Goal: Task Accomplishment & Management: Manage account settings

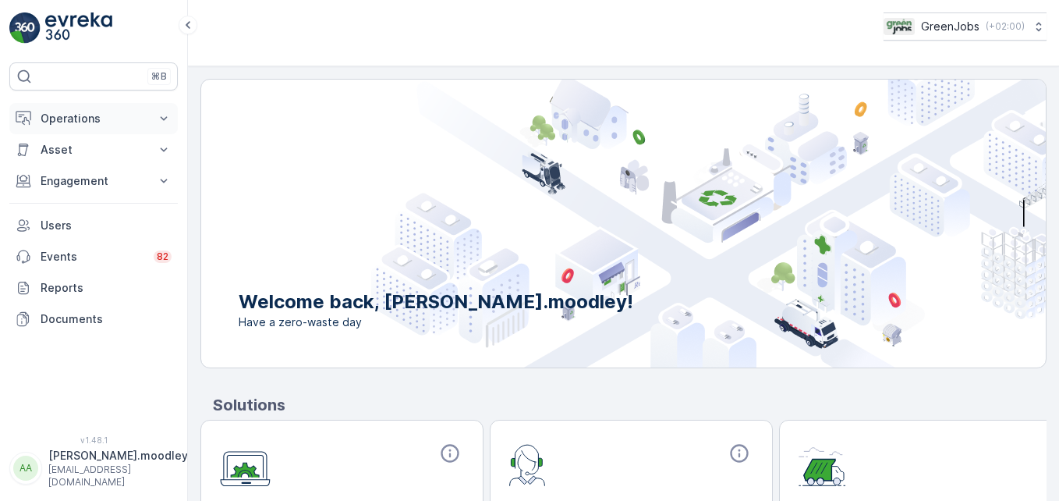
click at [167, 120] on icon at bounding box center [164, 119] width 16 height 16
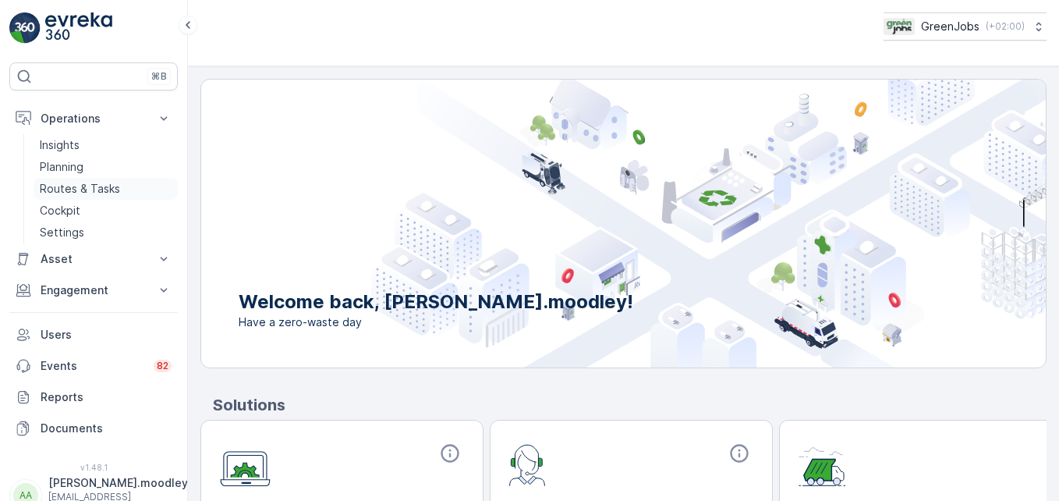
click at [95, 188] on p "Routes & Tasks" at bounding box center [80, 189] width 80 height 16
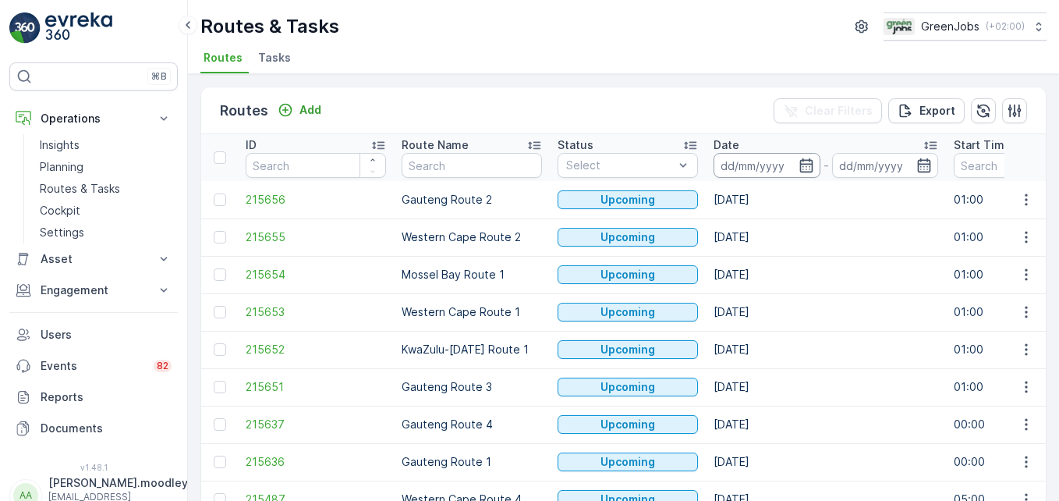
click at [745, 168] on input at bounding box center [766, 165] width 107 height 25
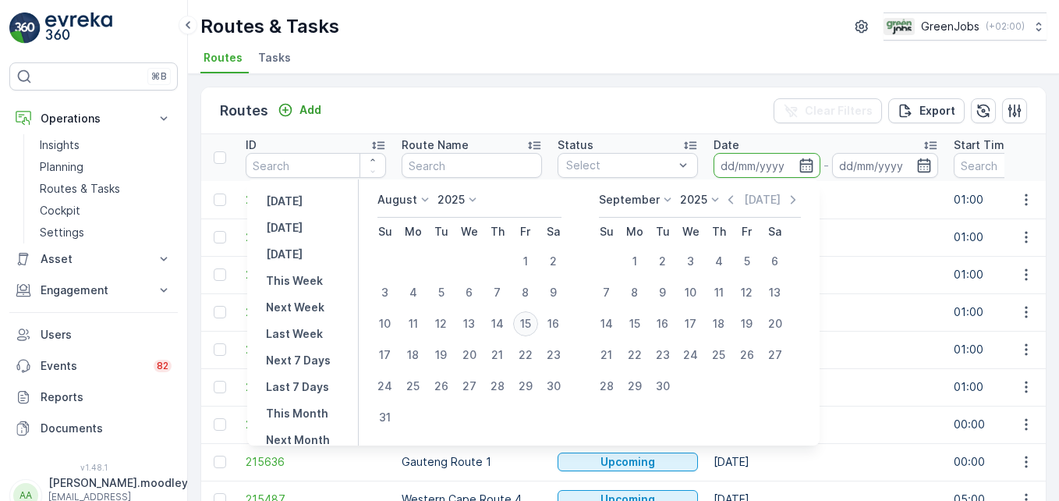
click at [528, 325] on div "15" at bounding box center [525, 323] width 25 height 25
type input "[DATE]"
click at [528, 325] on div "15" at bounding box center [525, 323] width 25 height 25
click at [528, 325] on td "Western Cape Route 1" at bounding box center [472, 311] width 156 height 37
type input "[DATE]"
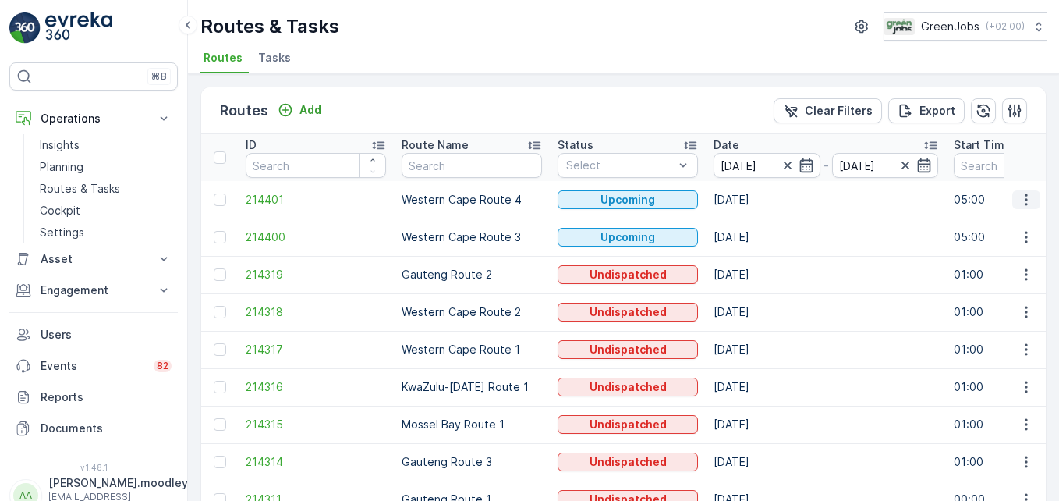
click at [1023, 202] on icon "button" at bounding box center [1026, 200] width 16 height 16
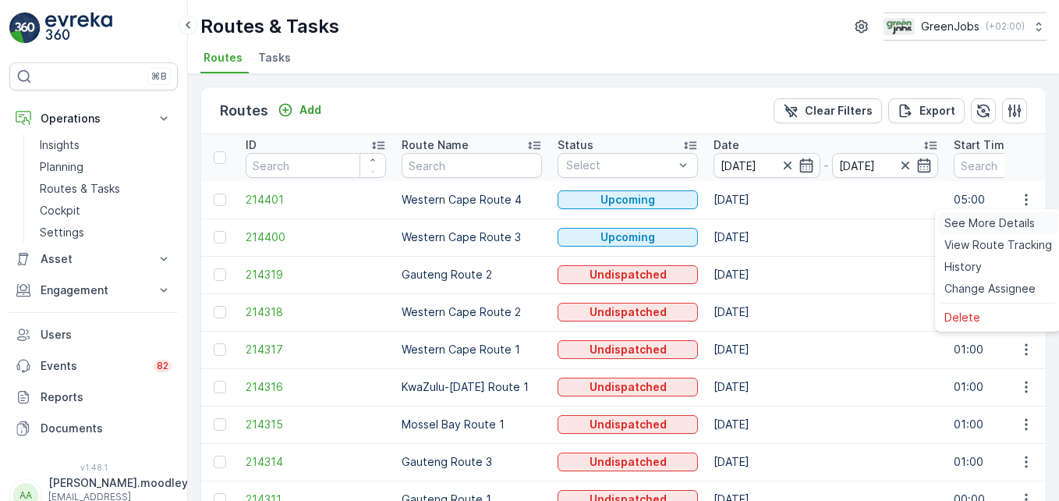
click at [996, 222] on span "See More Details" at bounding box center [989, 223] width 90 height 16
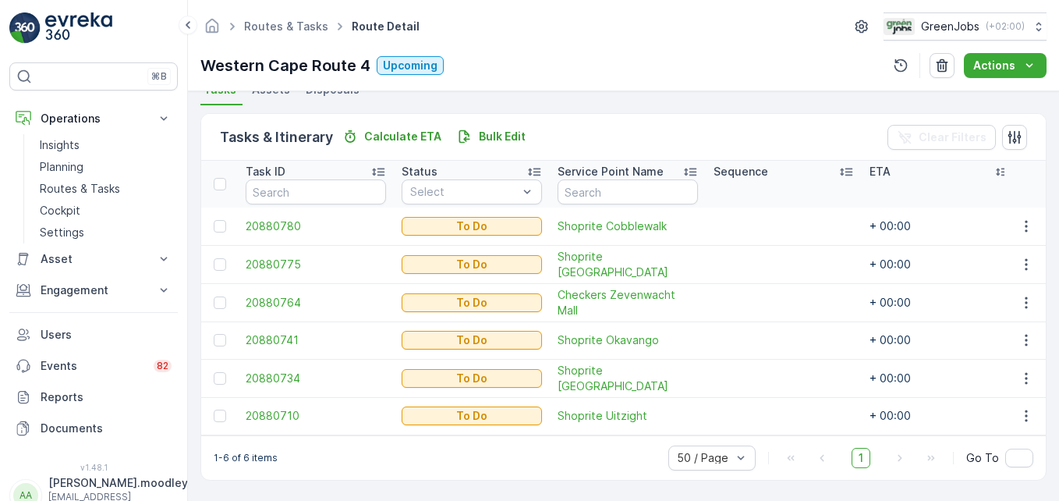
scroll to position [361, 0]
click at [569, 75] on div "Western Cape Route 4 Upcoming Actions" at bounding box center [623, 65] width 846 height 25
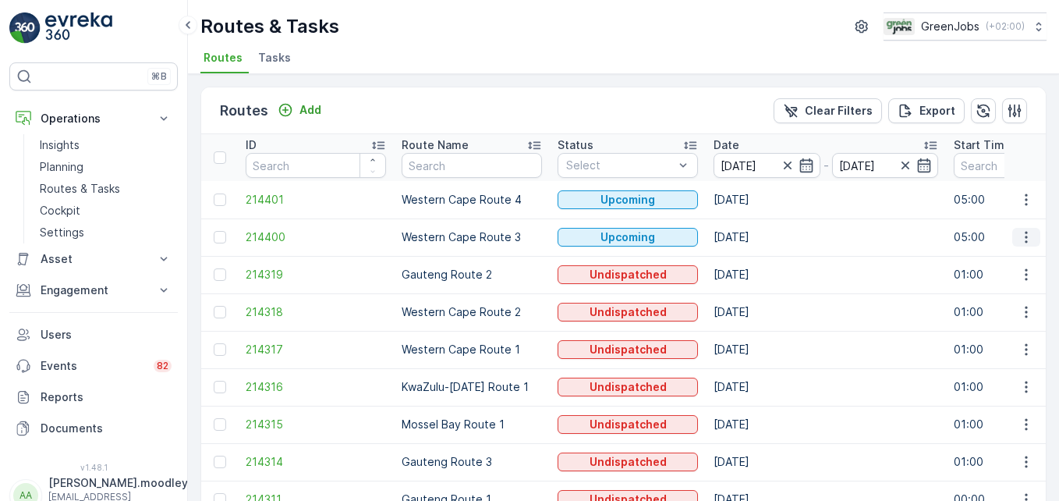
click at [1018, 238] on icon "button" at bounding box center [1026, 237] width 16 height 16
click at [1003, 258] on span "See More Details" at bounding box center [989, 261] width 90 height 16
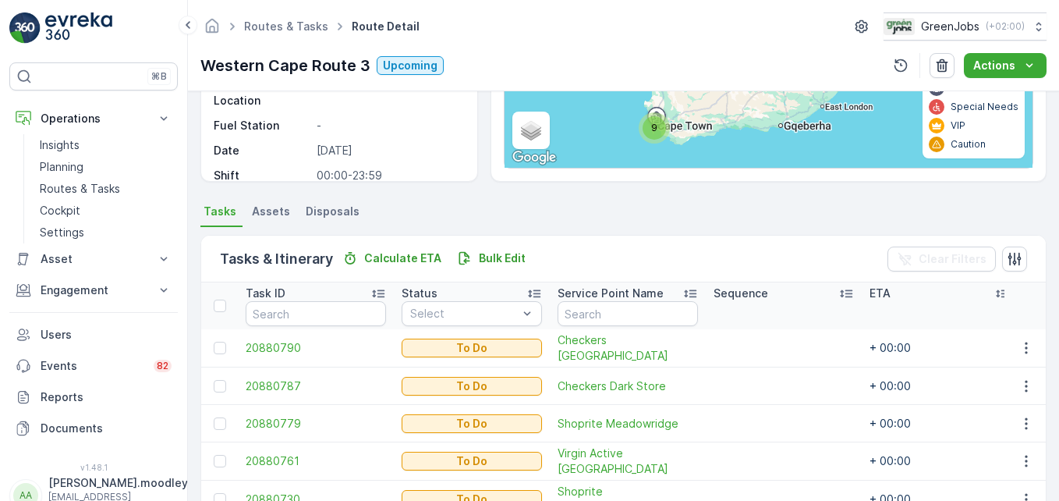
scroll to position [473, 0]
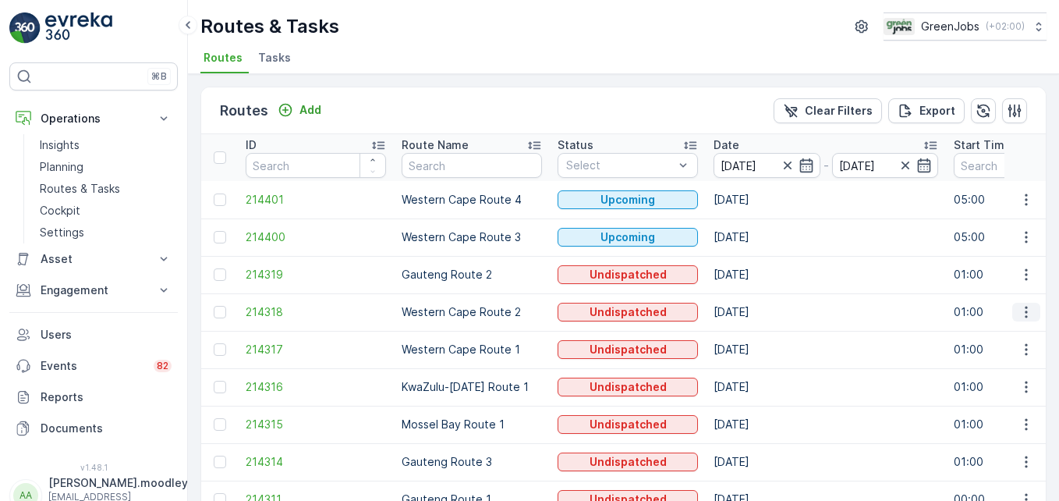
click at [1024, 314] on icon "button" at bounding box center [1026, 312] width 16 height 16
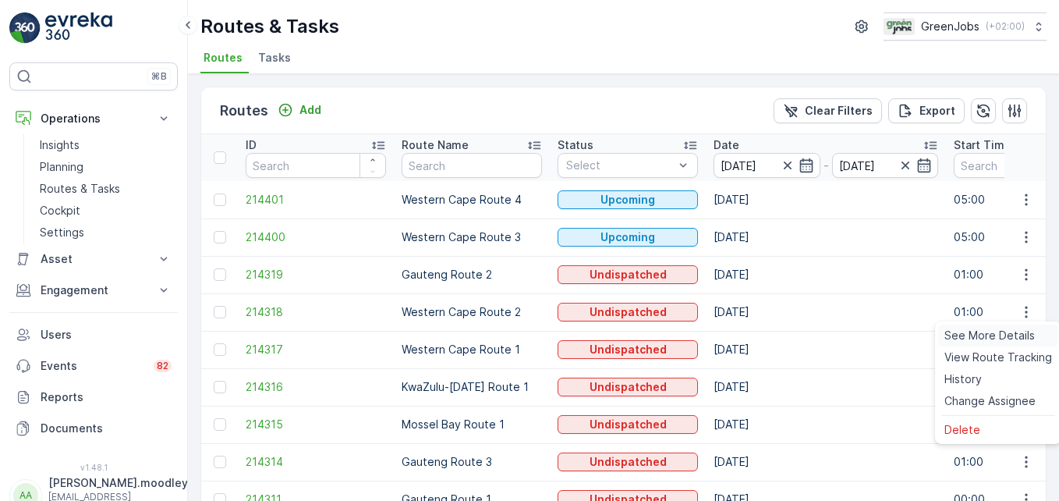
click at [1001, 338] on span "See More Details" at bounding box center [989, 335] width 90 height 16
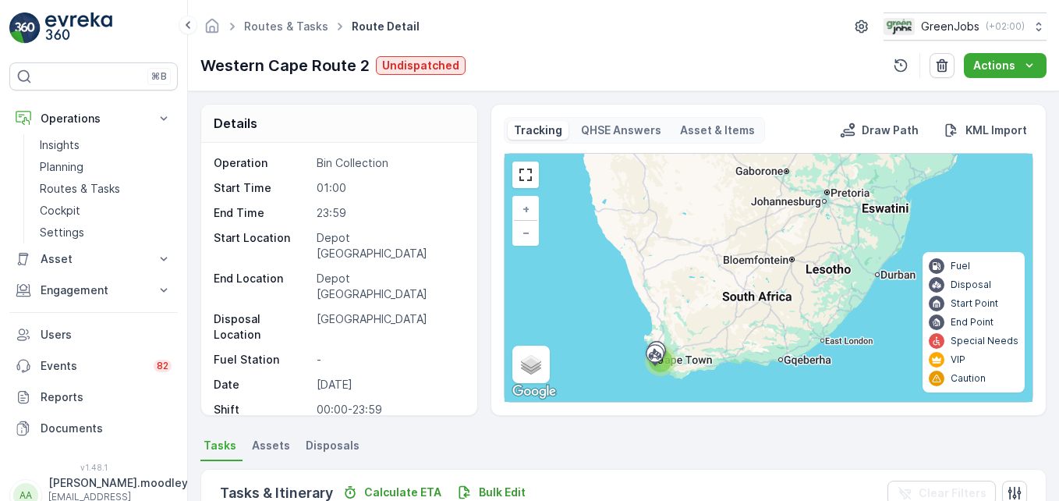
scroll to position [473, 0]
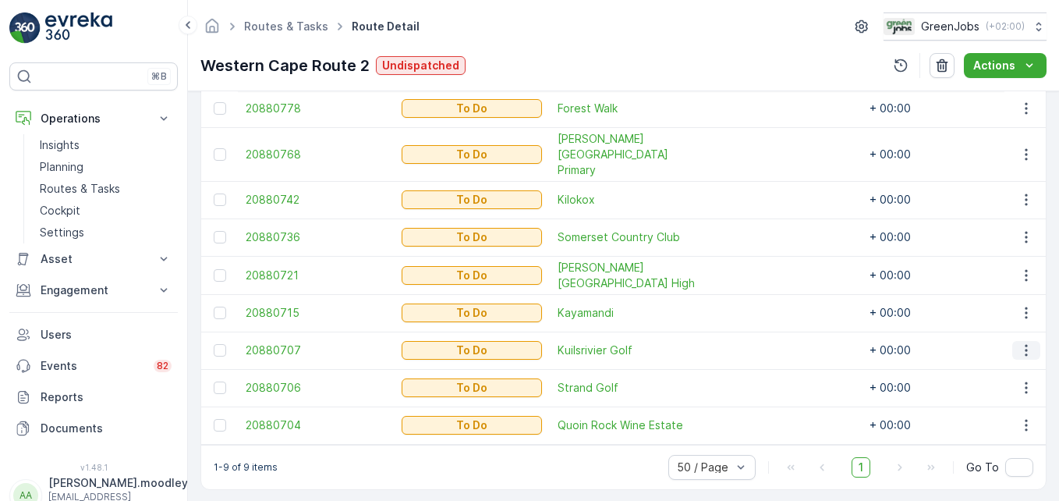
click at [1021, 342] on icon "button" at bounding box center [1026, 350] width 16 height 16
click at [983, 401] on span "Change Route" at bounding box center [986, 400] width 76 height 16
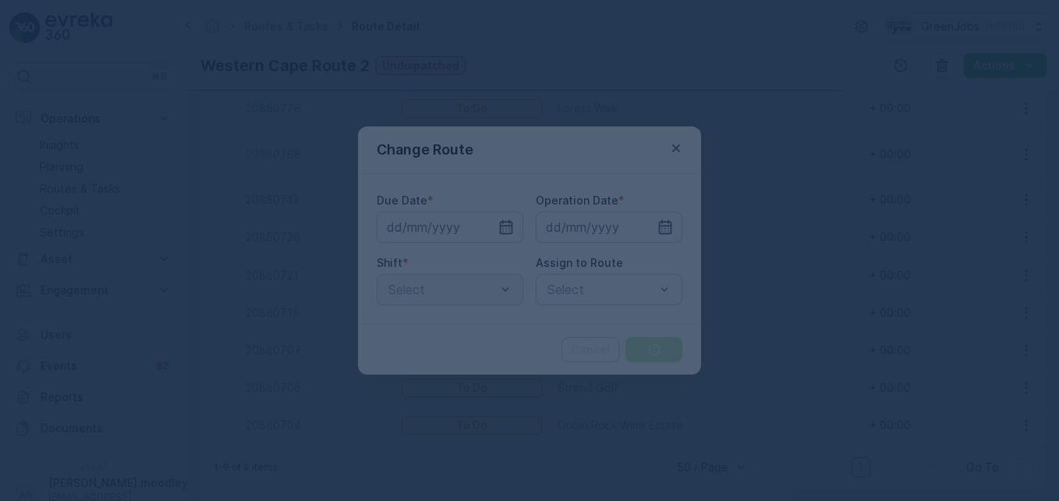
type input "[DATE]"
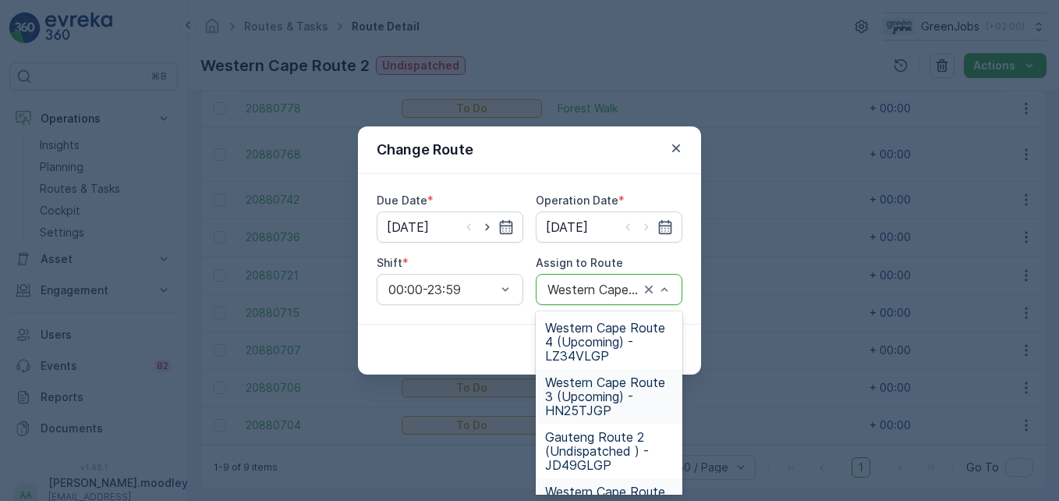
click at [579, 394] on span "Western Cape Route 3 (Upcoming) - HN25TJGP" at bounding box center [609, 396] width 128 height 42
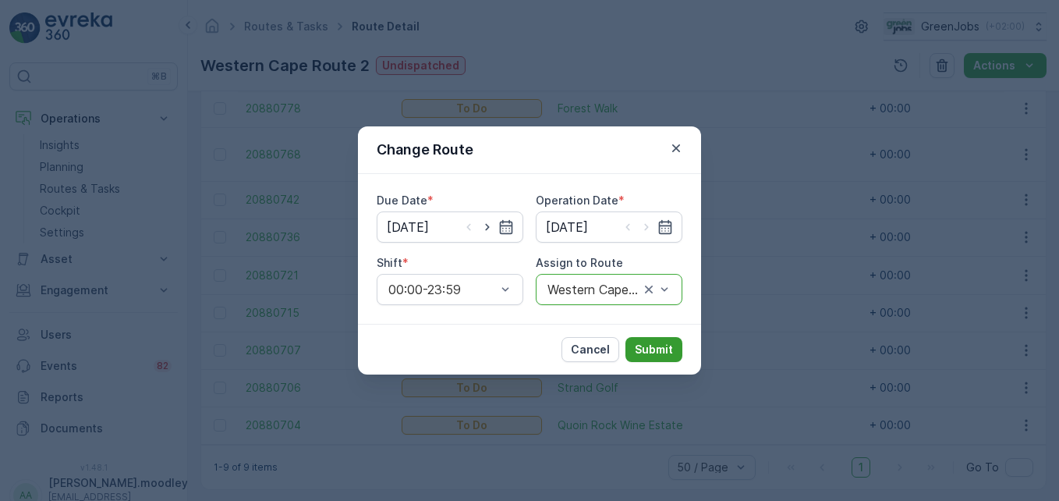
click at [662, 348] on p "Submit" at bounding box center [654, 349] width 38 height 16
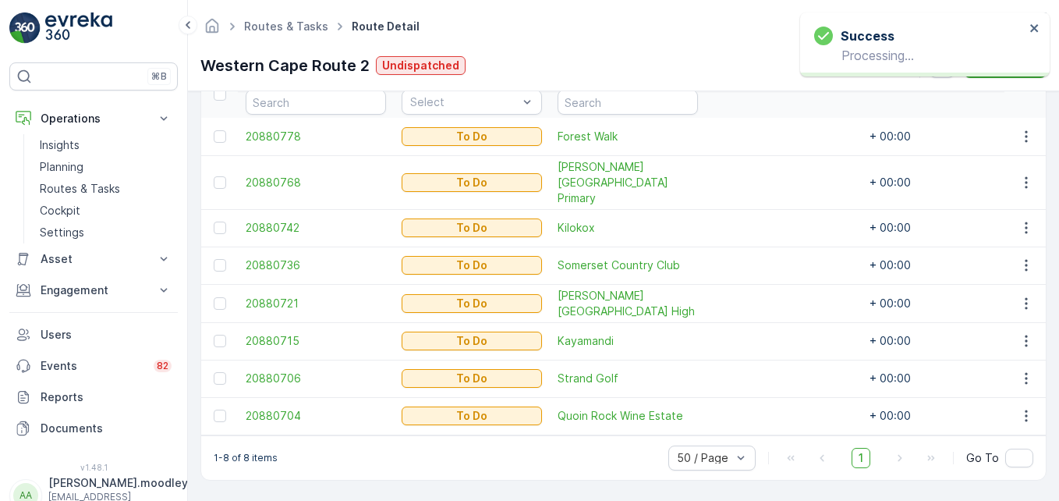
scroll to position [436, 0]
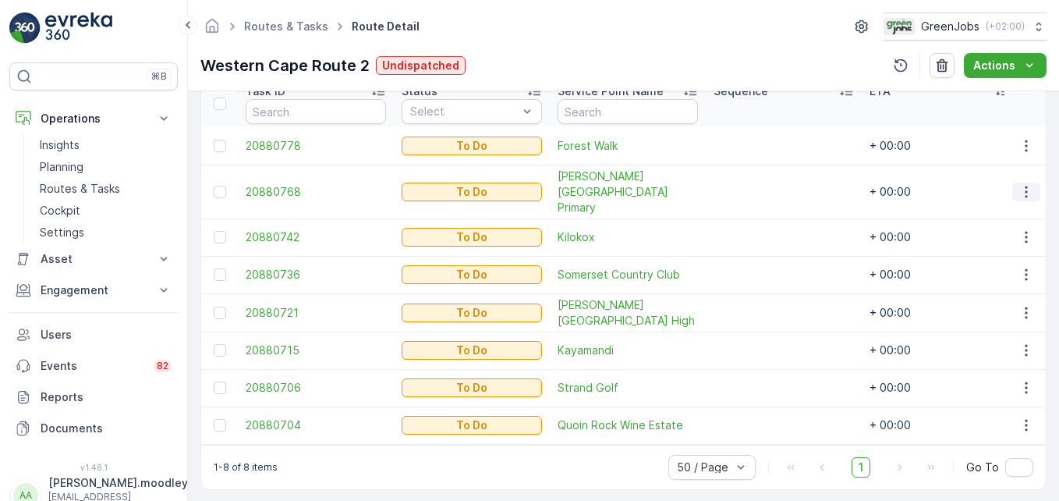
click at [1021, 184] on icon "button" at bounding box center [1026, 192] width 16 height 16
click at [1006, 251] on span "Change Route" at bounding box center [986, 250] width 76 height 16
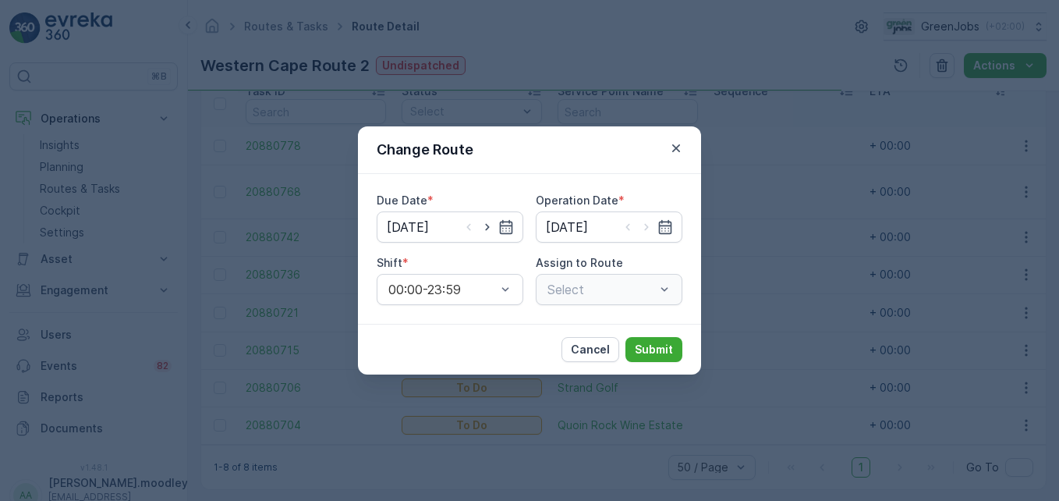
type input "[DATE]"
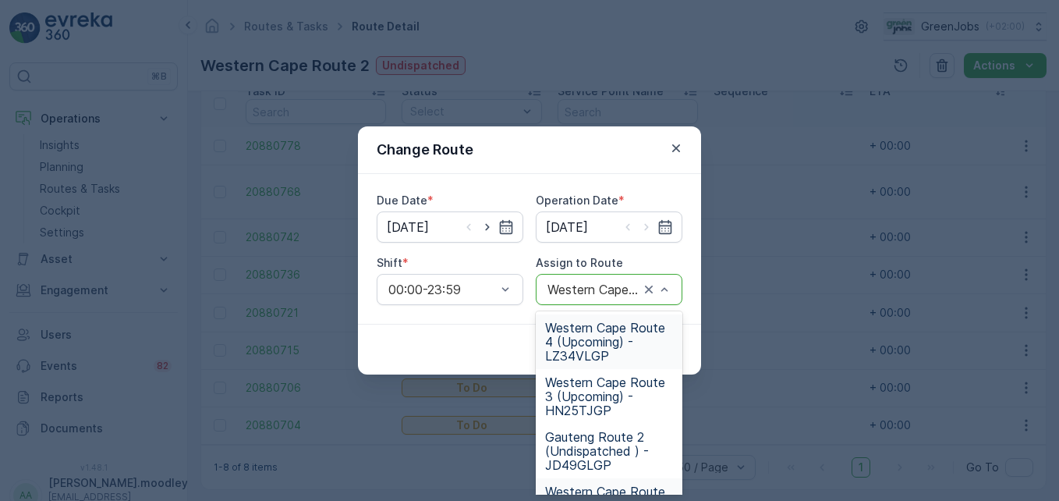
click at [590, 344] on span "Western Cape Route 4 (Upcoming) - LZ34VLGP" at bounding box center [609, 341] width 128 height 42
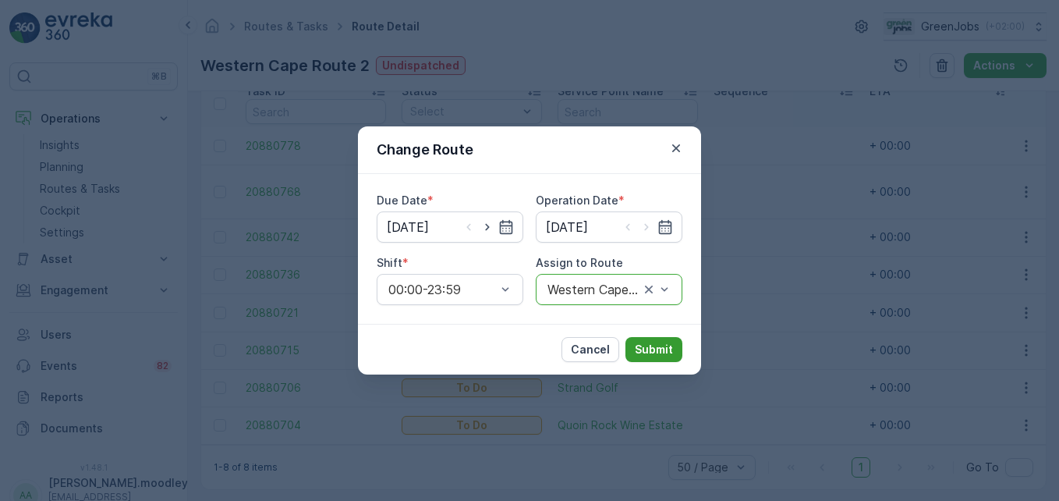
click at [640, 345] on p "Submit" at bounding box center [654, 349] width 38 height 16
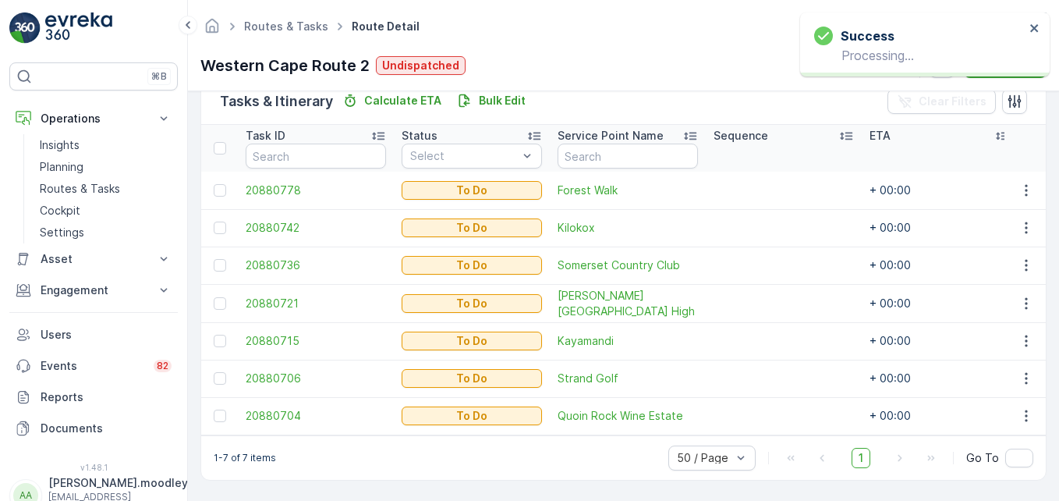
scroll to position [398, 0]
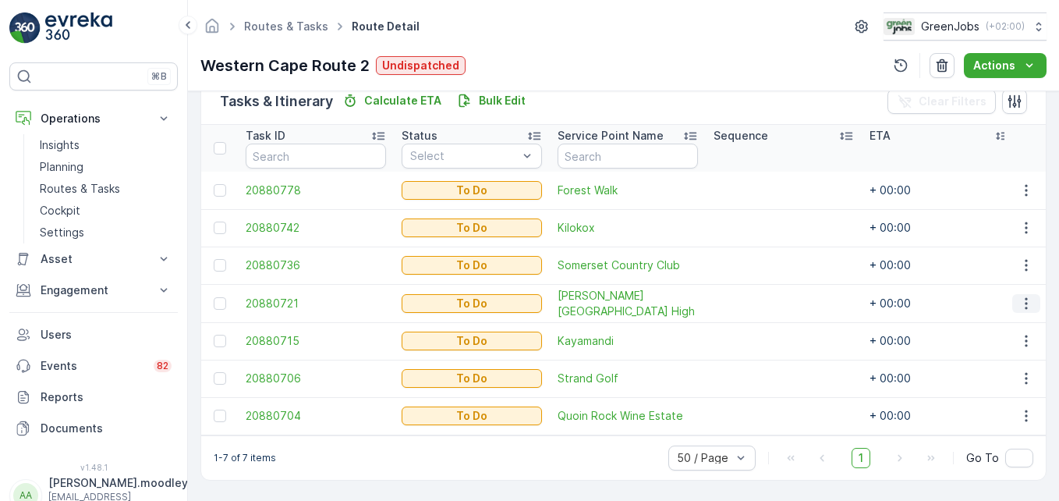
click at [1018, 299] on icon "button" at bounding box center [1026, 303] width 16 height 16
click at [985, 364] on span "Change Route" at bounding box center [986, 363] width 76 height 16
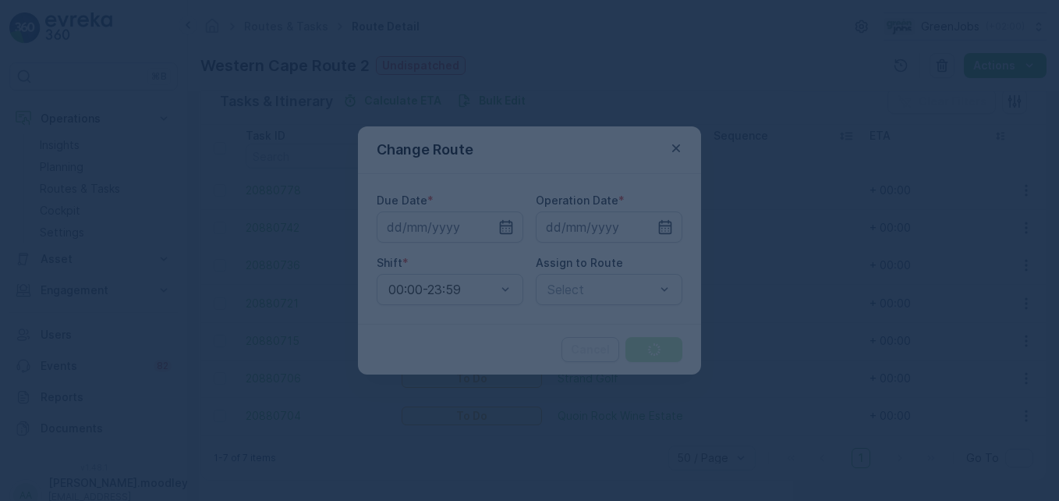
type input "[DATE]"
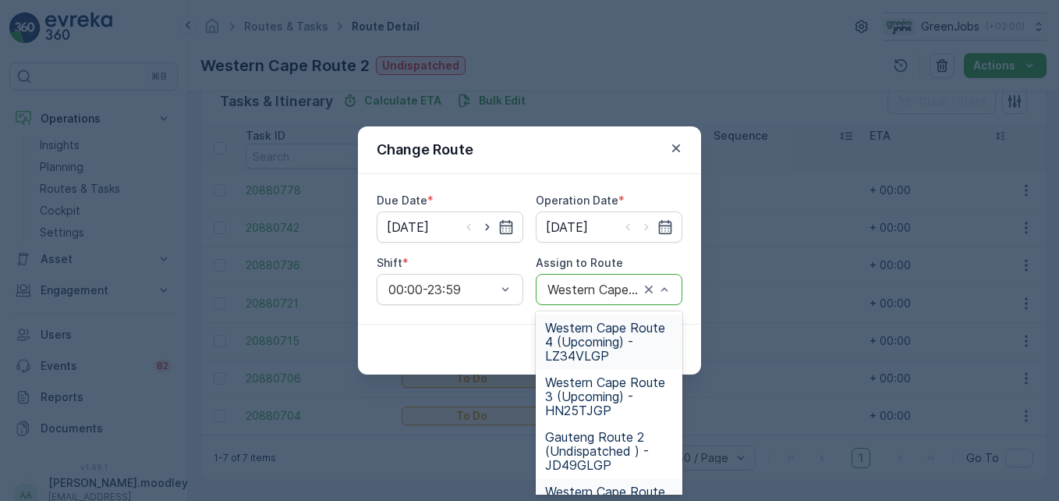
click at [577, 352] on span "Western Cape Route 4 (Upcoming) - LZ34VLGP" at bounding box center [609, 341] width 128 height 42
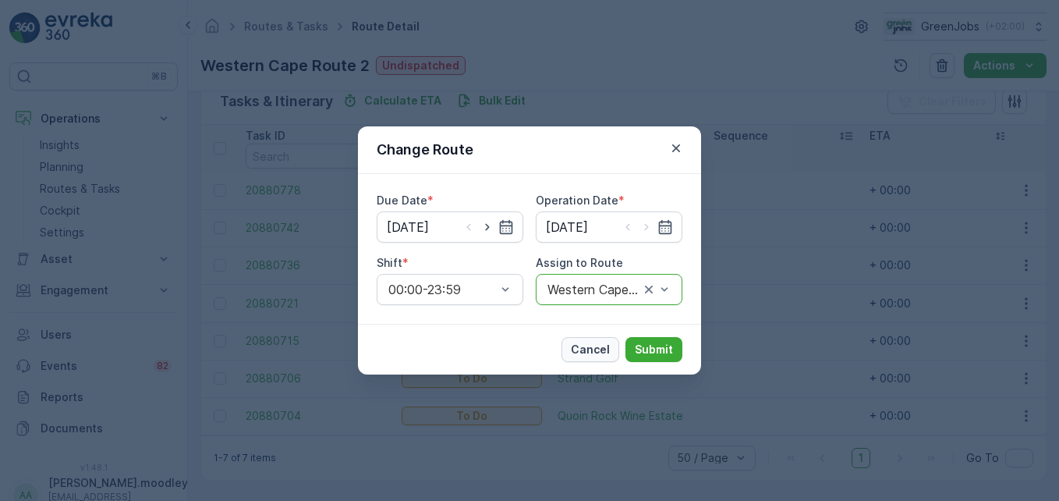
click at [619, 348] on button "Cancel" at bounding box center [590, 349] width 58 height 25
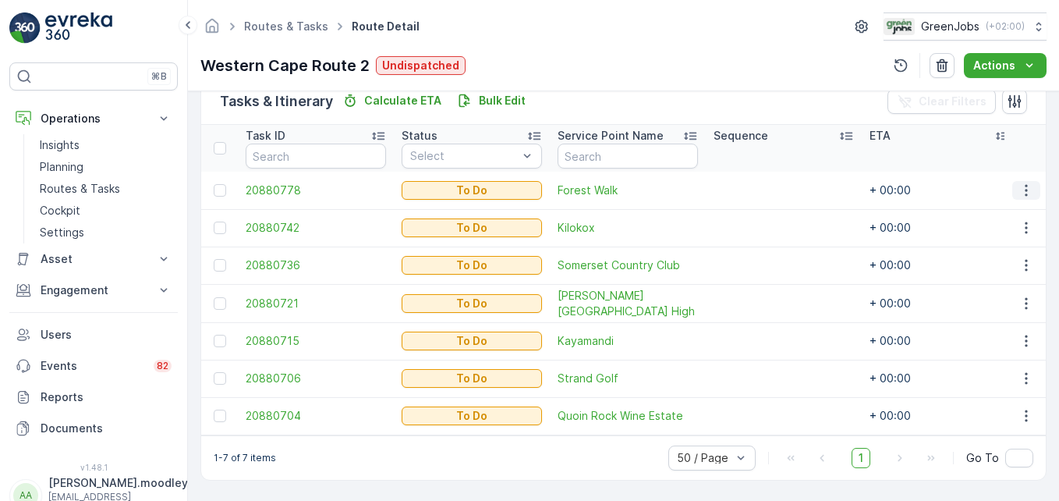
click at [1020, 186] on icon "button" at bounding box center [1026, 190] width 16 height 16
click at [773, 322] on td at bounding box center [784, 340] width 156 height 37
click at [1022, 297] on icon "button" at bounding box center [1026, 303] width 16 height 16
click at [999, 366] on span "Change Route" at bounding box center [986, 363] width 76 height 16
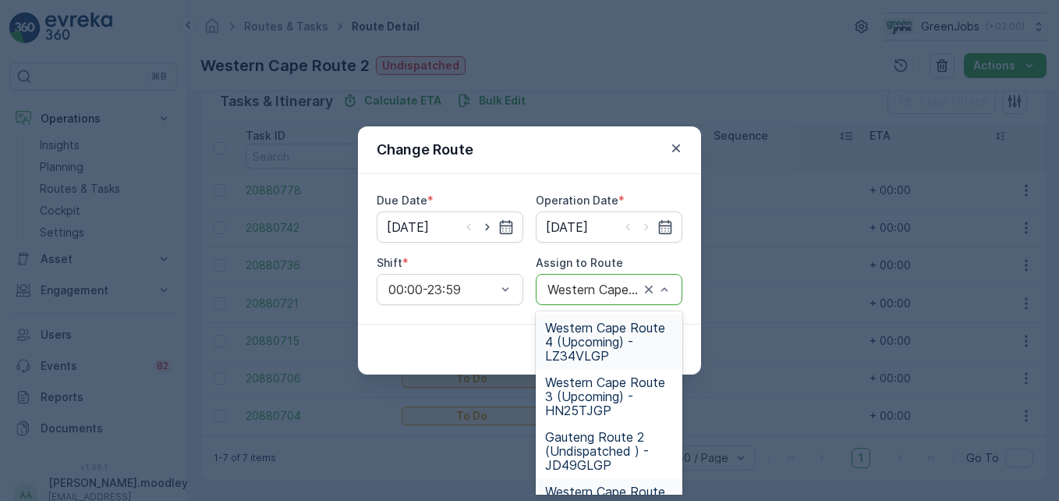
click at [589, 341] on span "Western Cape Route 4 (Upcoming) - LZ34VLGP" at bounding box center [609, 341] width 128 height 42
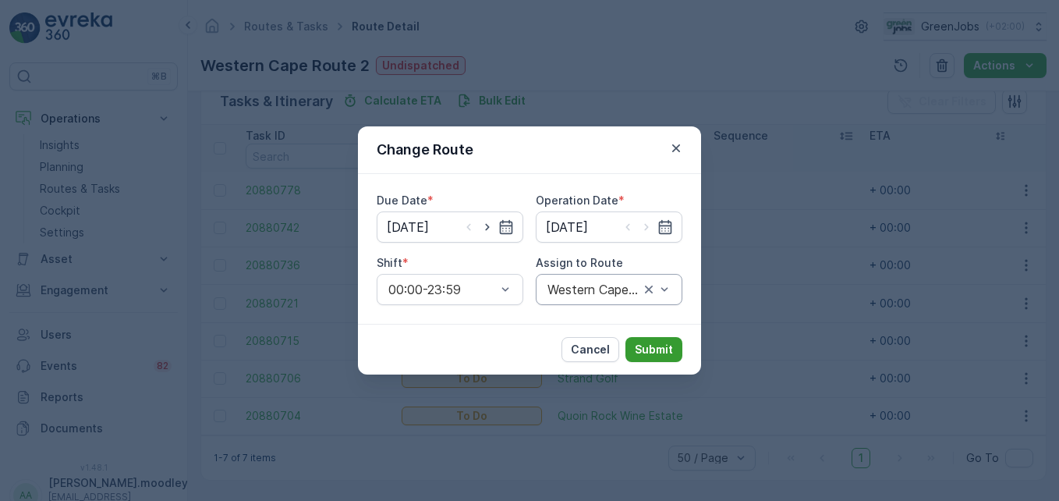
click at [647, 355] on p "Submit" at bounding box center [654, 349] width 38 height 16
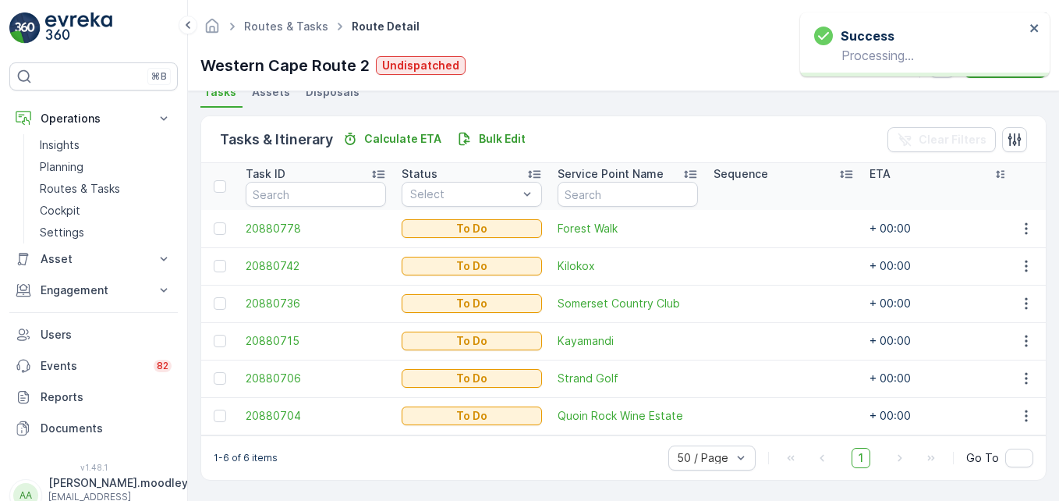
scroll to position [361, 0]
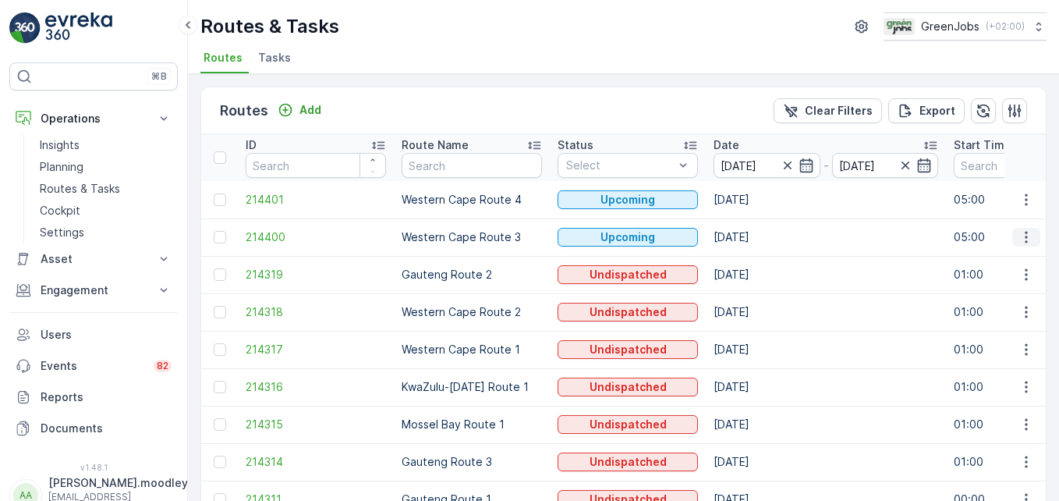
click at [1018, 240] on icon "button" at bounding box center [1026, 237] width 16 height 16
click at [986, 258] on span "See More Details" at bounding box center [989, 261] width 90 height 16
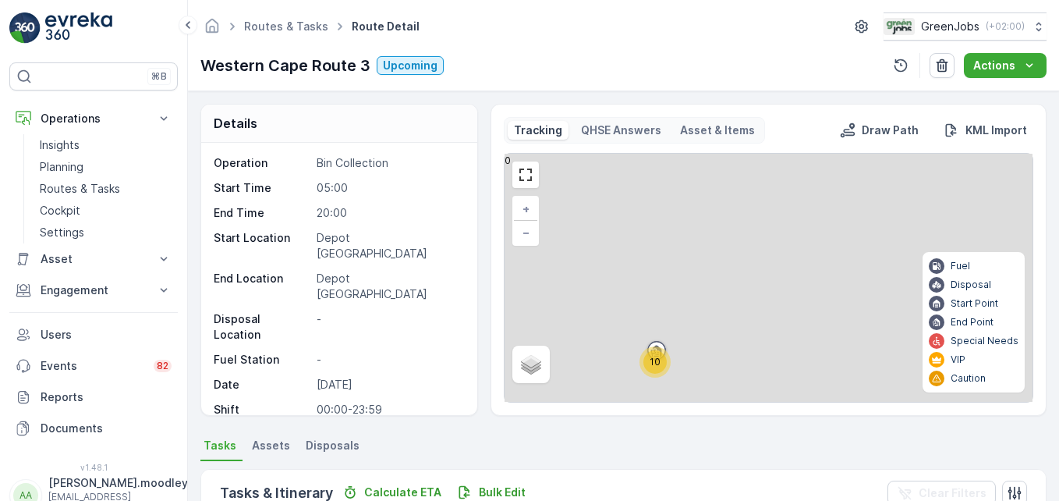
scroll to position [468, 0]
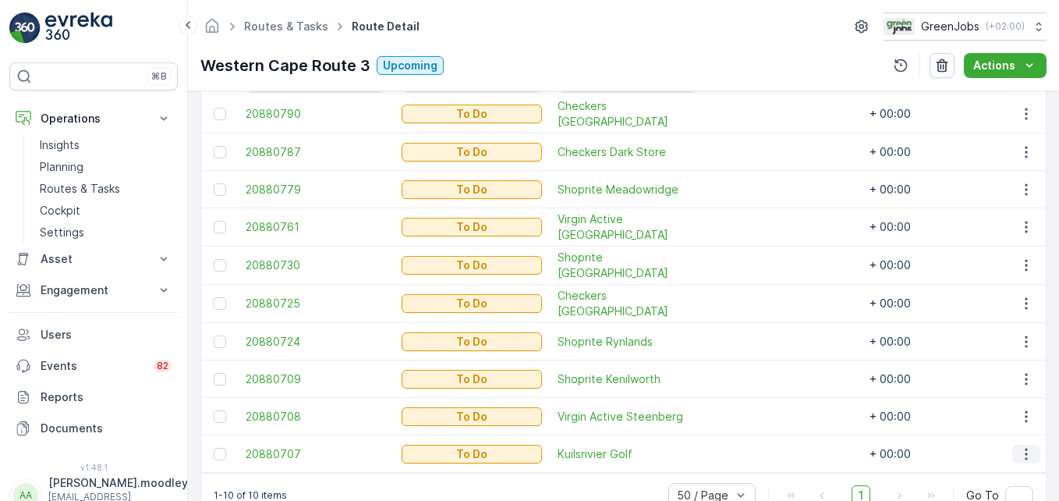
click at [1028, 451] on icon "button" at bounding box center [1026, 454] width 16 height 16
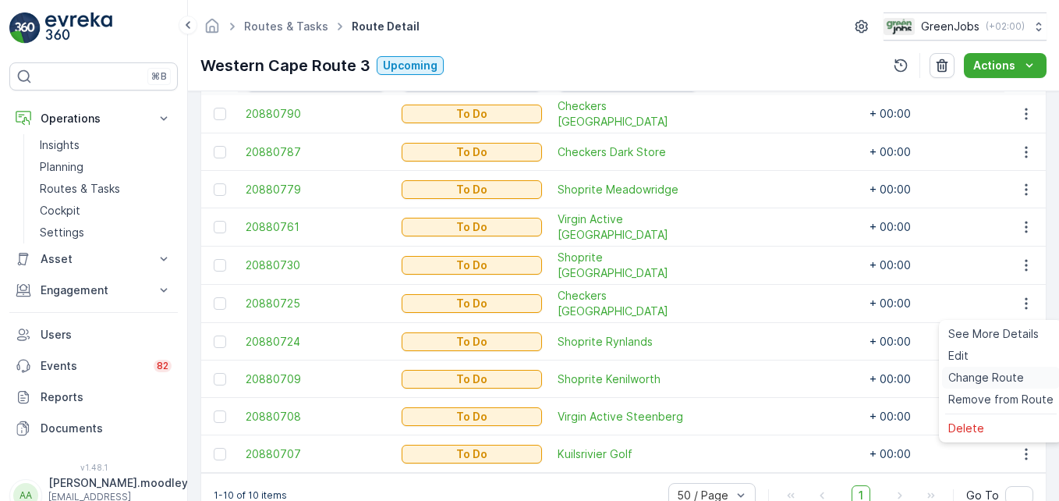
click at [1006, 375] on span "Change Route" at bounding box center [986, 378] width 76 height 16
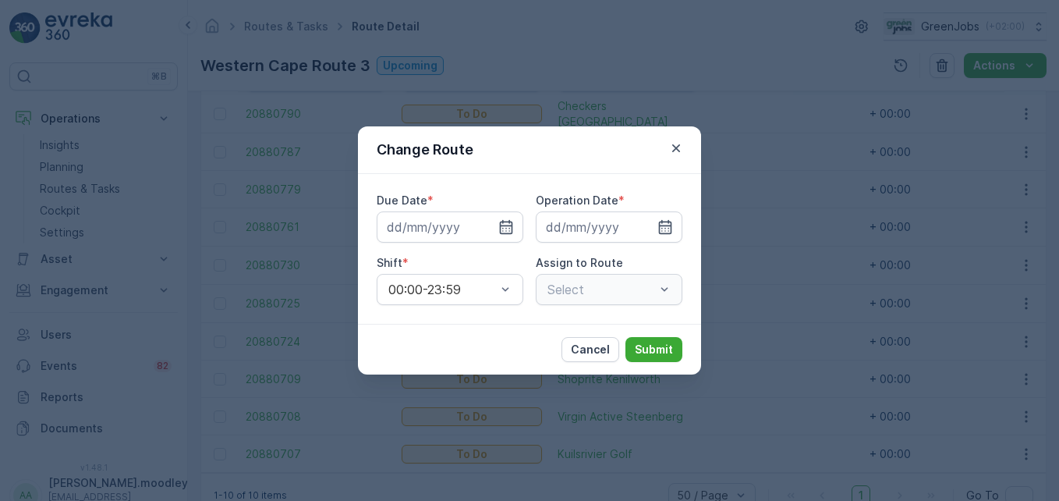
type input "[DATE]"
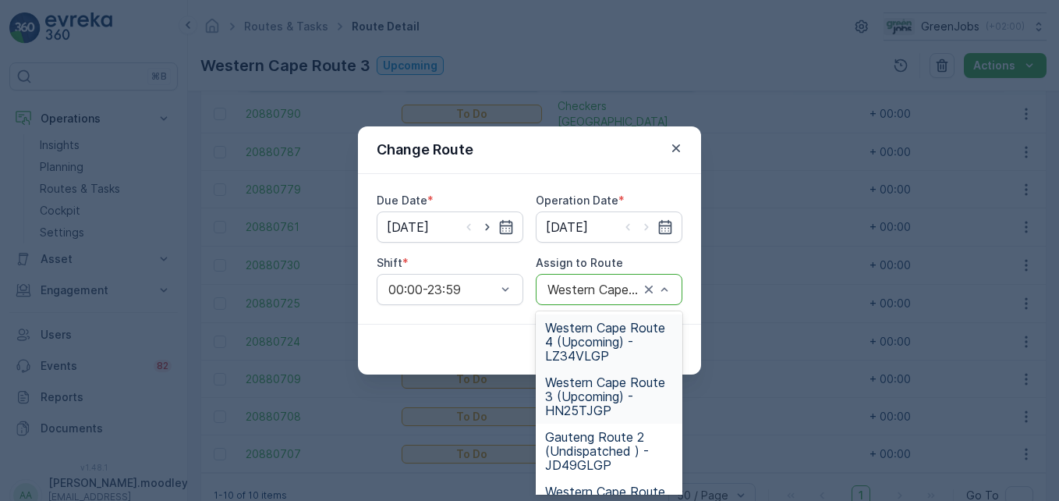
click at [669, 298] on div at bounding box center [656, 289] width 31 height 30
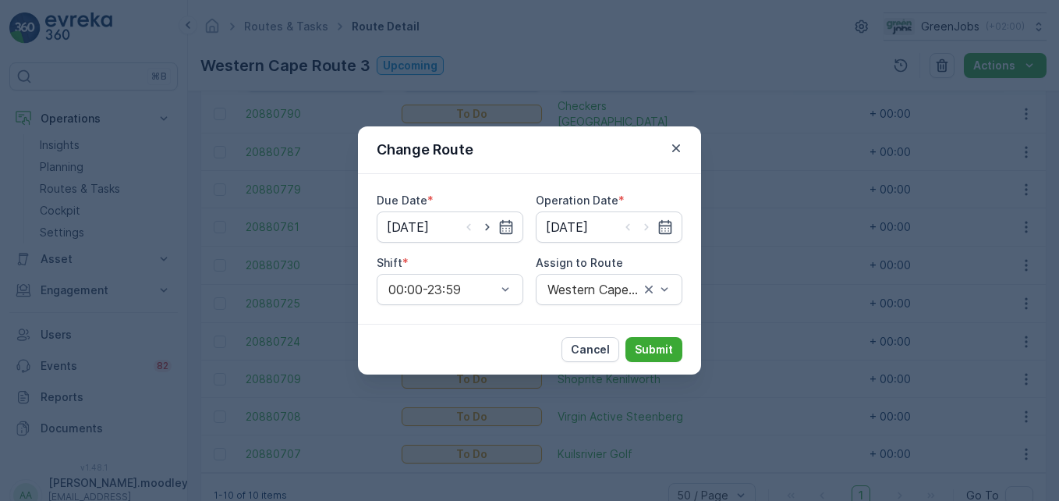
click at [739, 300] on div "Change Route Due Date * [DATE] Operation Date * [DATE] Shift * 00:00-23:59 Assi…" at bounding box center [529, 250] width 1059 height 501
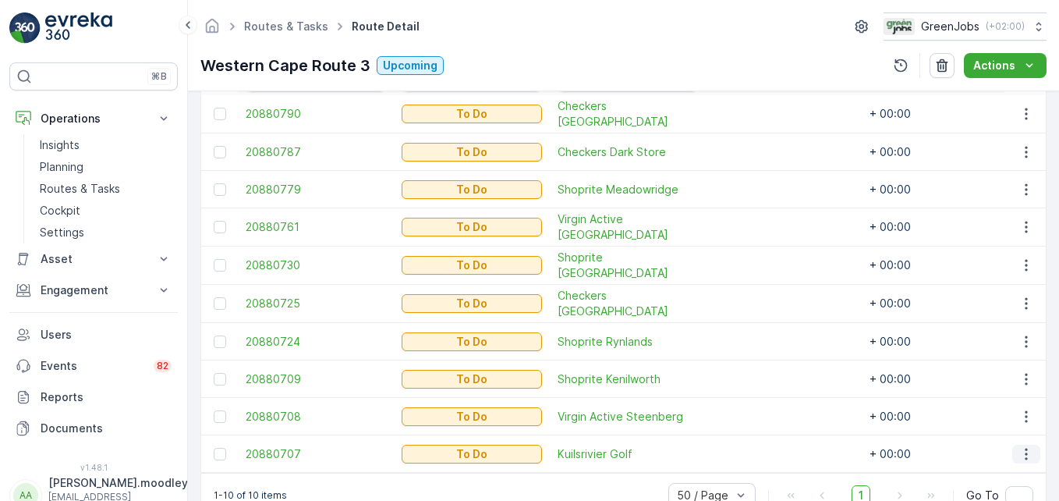
click at [1018, 450] on icon "button" at bounding box center [1026, 454] width 16 height 16
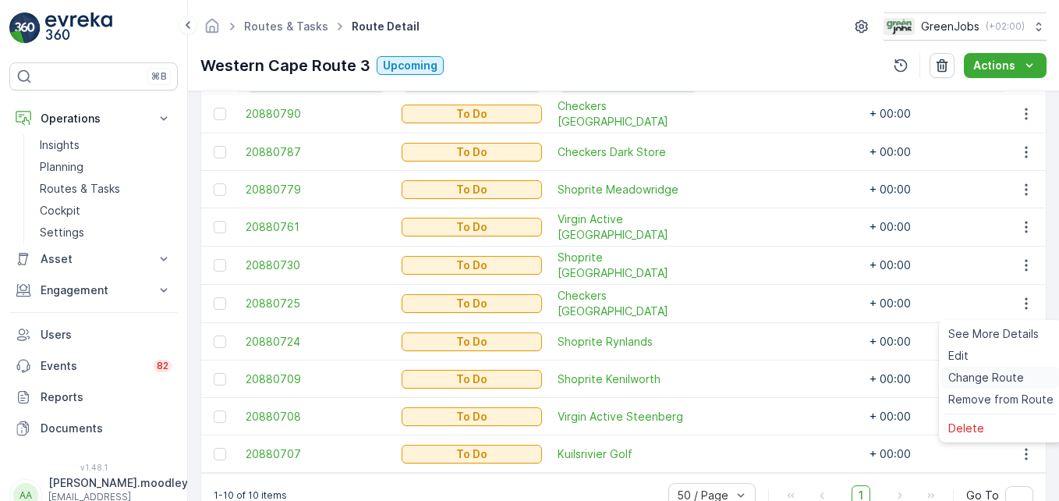
click at [1004, 379] on span "Change Route" at bounding box center [986, 378] width 76 height 16
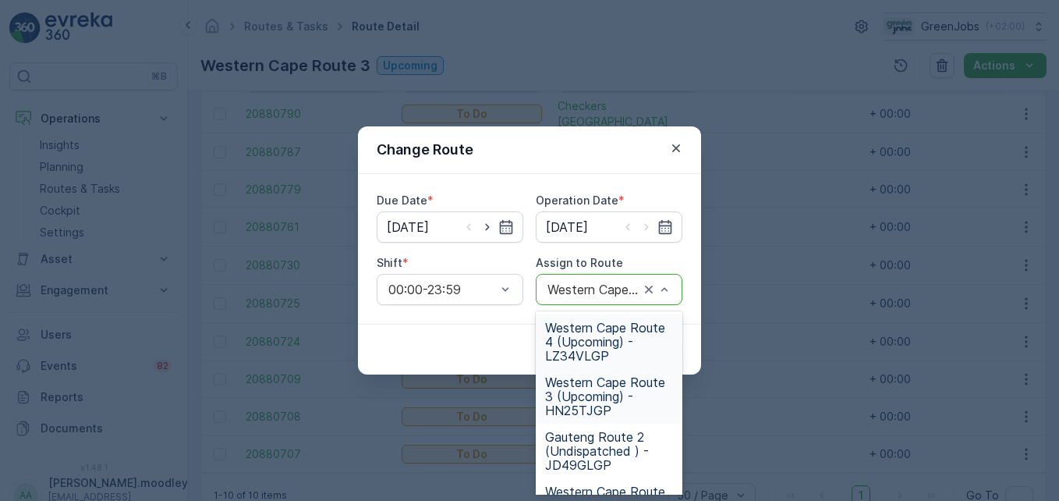
click at [604, 344] on span "Western Cape Route 4 (Upcoming) - LZ34VLGP" at bounding box center [609, 341] width 128 height 42
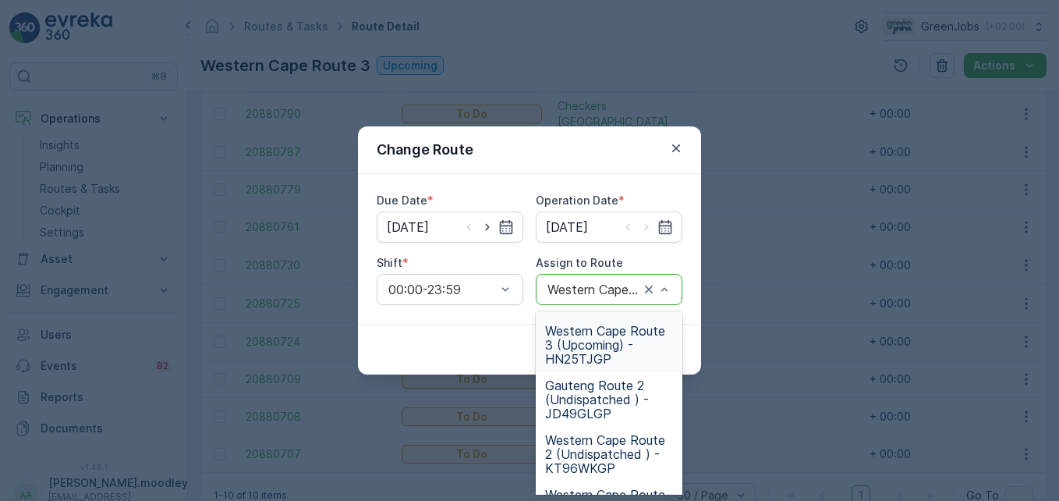
scroll to position [78, 0]
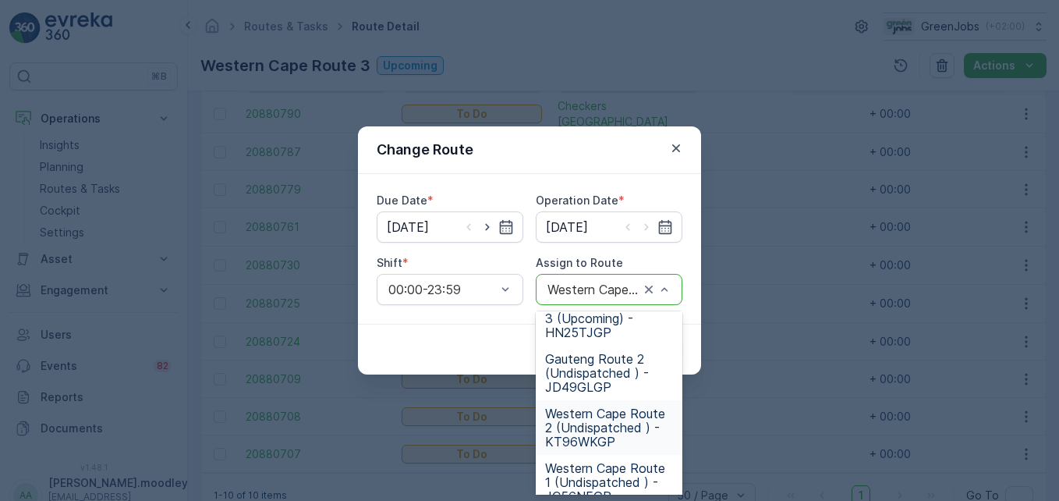
click at [589, 422] on span "Western Cape Route 2 (Undispatched ) - KT96WKGP" at bounding box center [609, 427] width 128 height 42
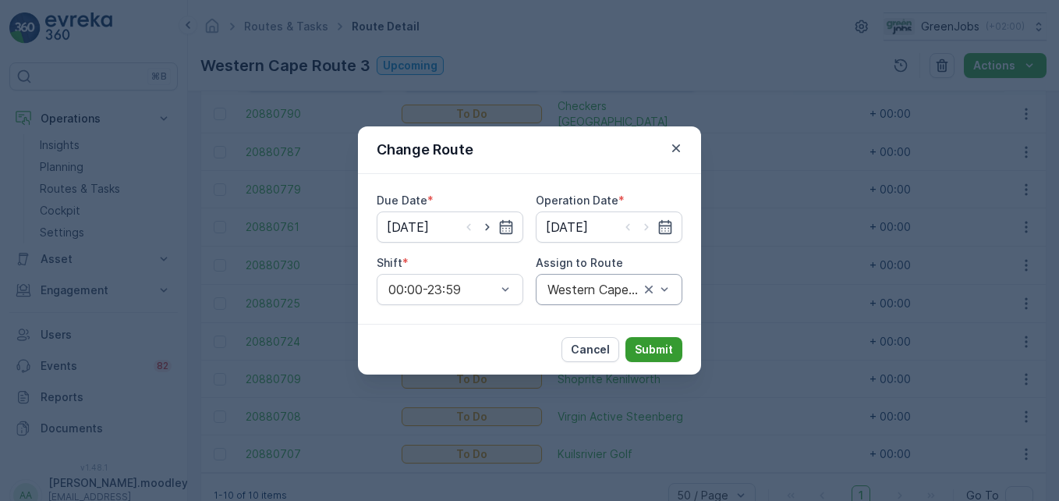
click at [662, 338] on button "Submit" at bounding box center [653, 349] width 57 height 25
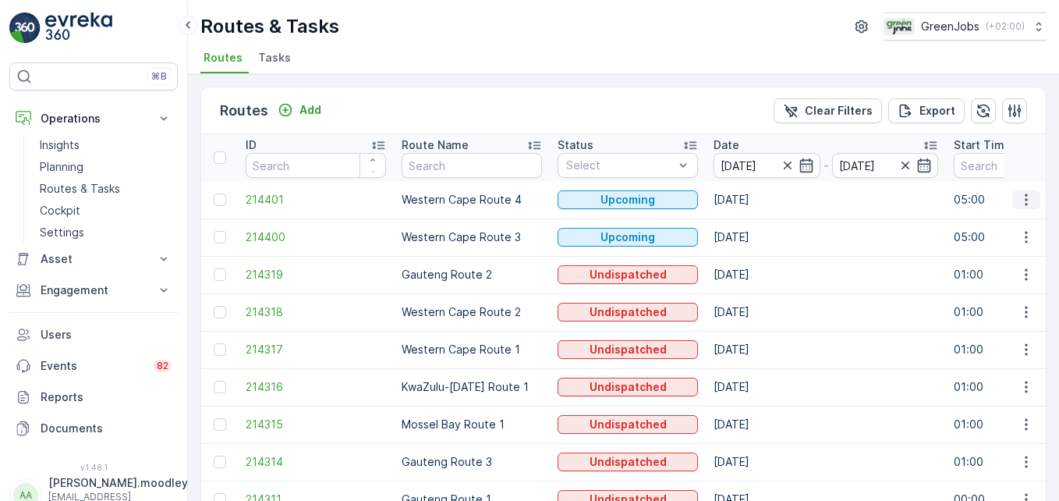
click at [1024, 198] on icon "button" at bounding box center [1026, 200] width 16 height 16
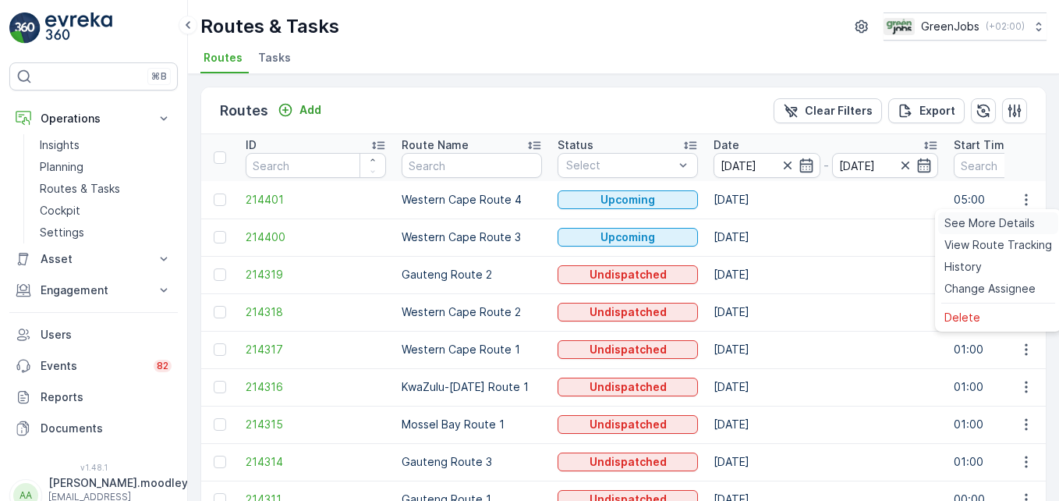
click at [1017, 221] on span "See More Details" at bounding box center [989, 223] width 90 height 16
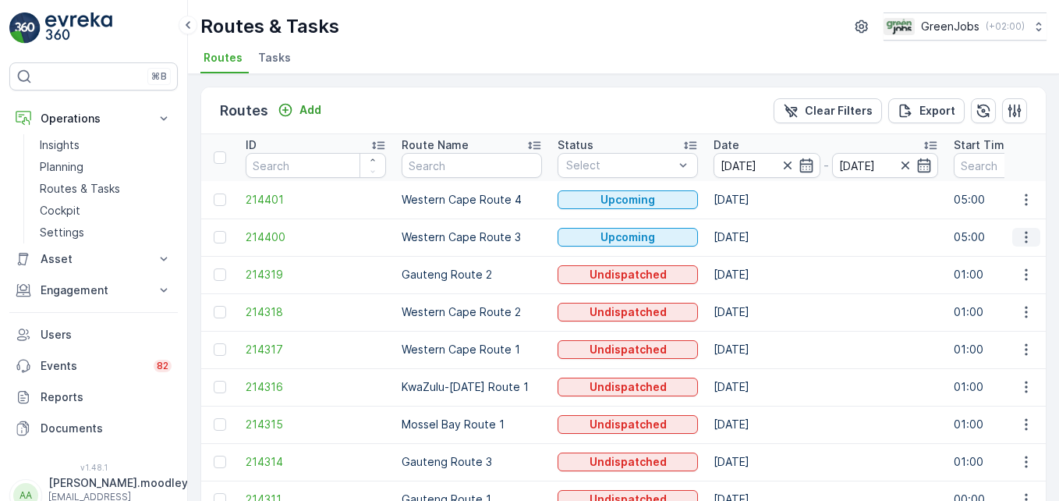
click at [1018, 240] on icon "button" at bounding box center [1026, 237] width 16 height 16
click at [991, 264] on span "See More Details" at bounding box center [989, 261] width 90 height 16
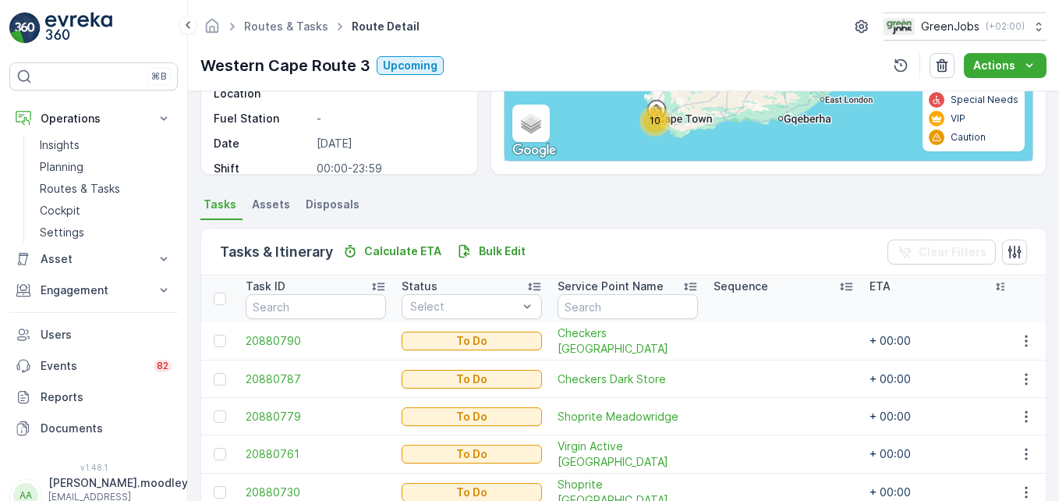
scroll to position [239, 0]
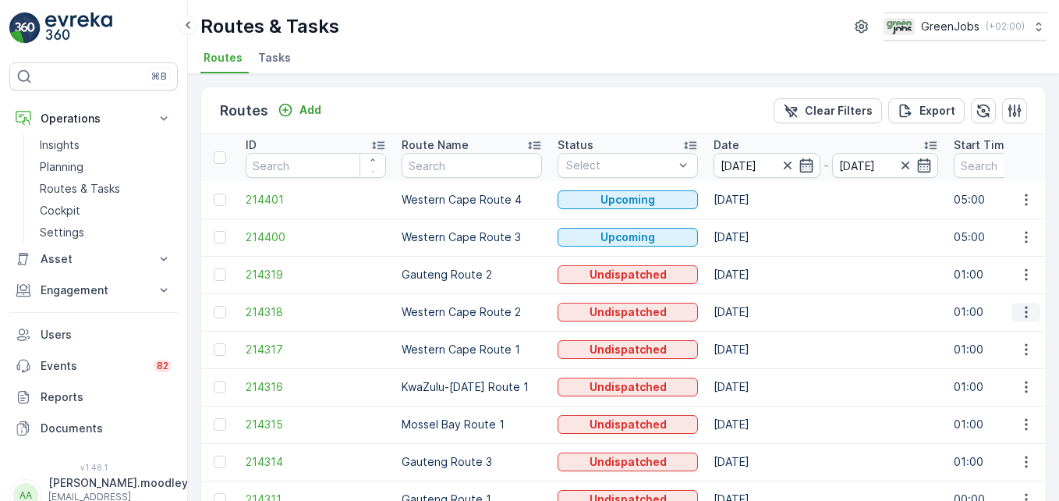
click at [1018, 316] on icon "button" at bounding box center [1026, 312] width 16 height 16
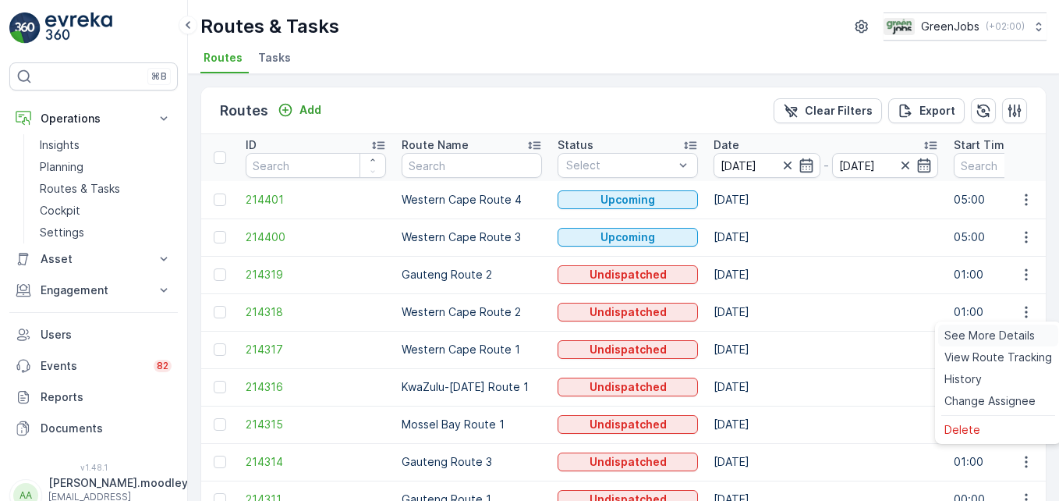
click at [1010, 333] on span "See More Details" at bounding box center [989, 335] width 90 height 16
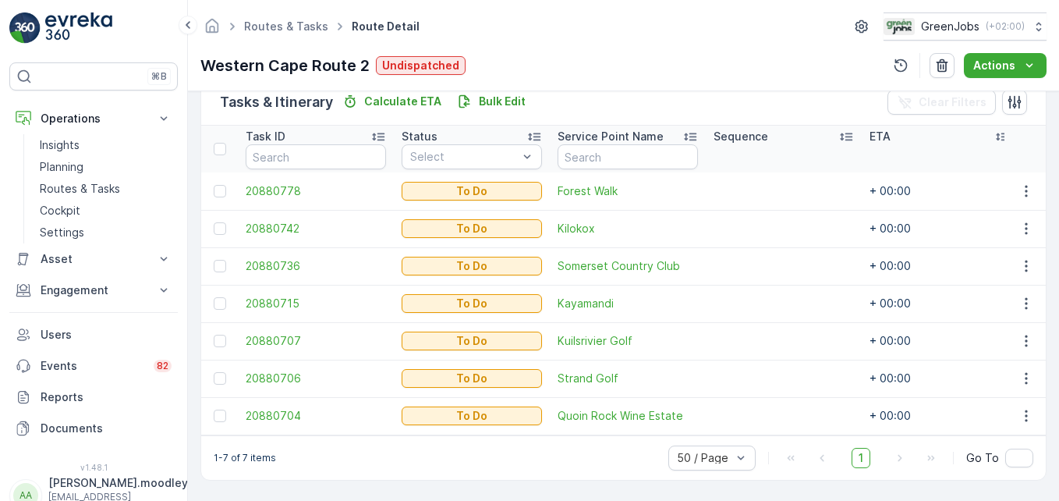
scroll to position [398, 0]
drag, startPoint x: 868, startPoint y: 500, endPoint x: 172, endPoint y: 217, distance: 751.5
click at [68, 193] on p "Routes & Tasks" at bounding box center [80, 189] width 80 height 16
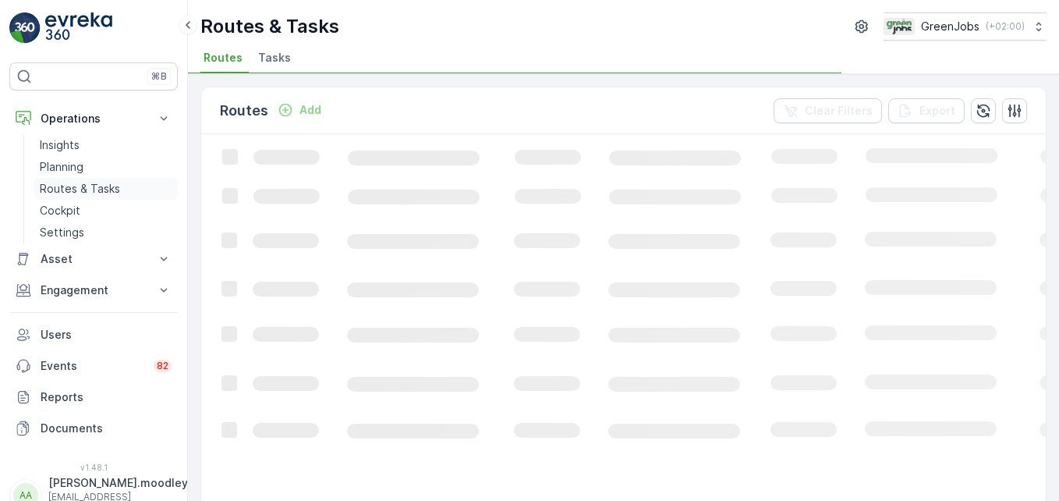
click at [101, 188] on p "Routes & Tasks" at bounding box center [80, 189] width 80 height 16
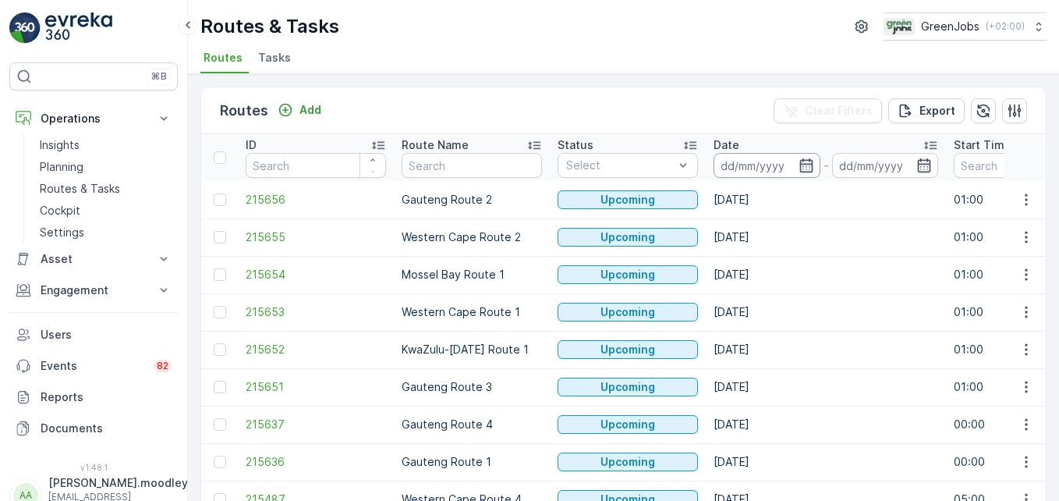
click at [734, 167] on input at bounding box center [766, 165] width 107 height 25
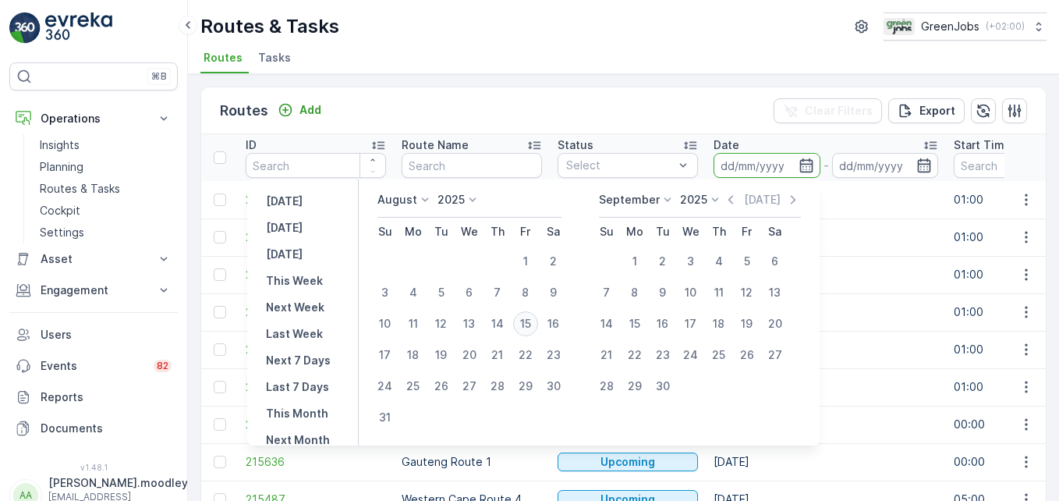
click at [536, 321] on div "15" at bounding box center [525, 323] width 25 height 25
type input "[DATE]"
click at [535, 321] on div "15" at bounding box center [525, 323] width 25 height 25
type input "[DATE]"
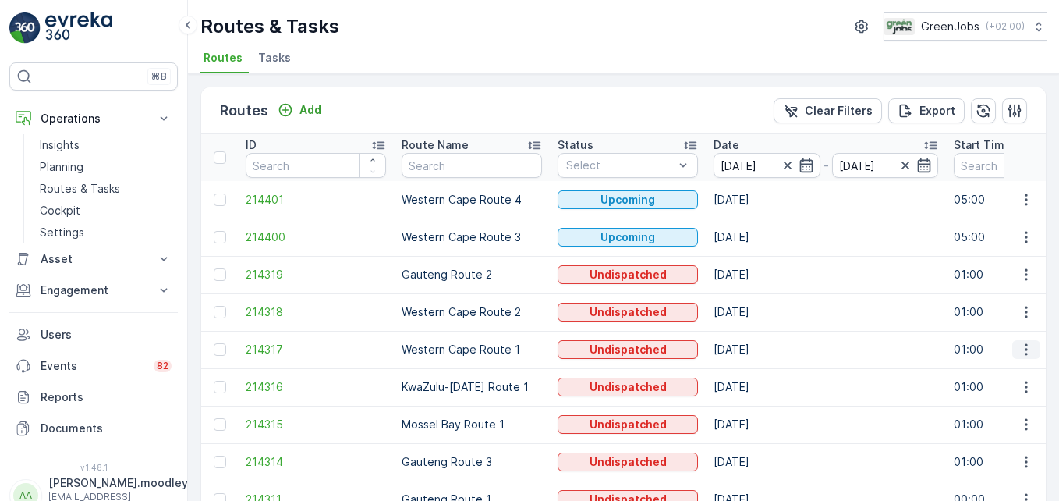
click at [1022, 346] on icon "button" at bounding box center [1026, 349] width 16 height 16
click at [1006, 373] on span "See More Details" at bounding box center [989, 373] width 90 height 16
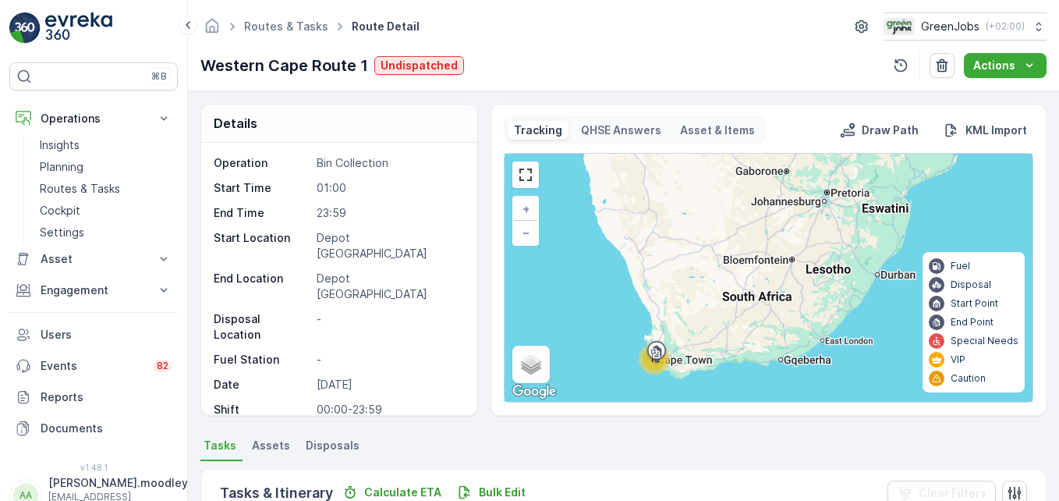
scroll to position [585, 0]
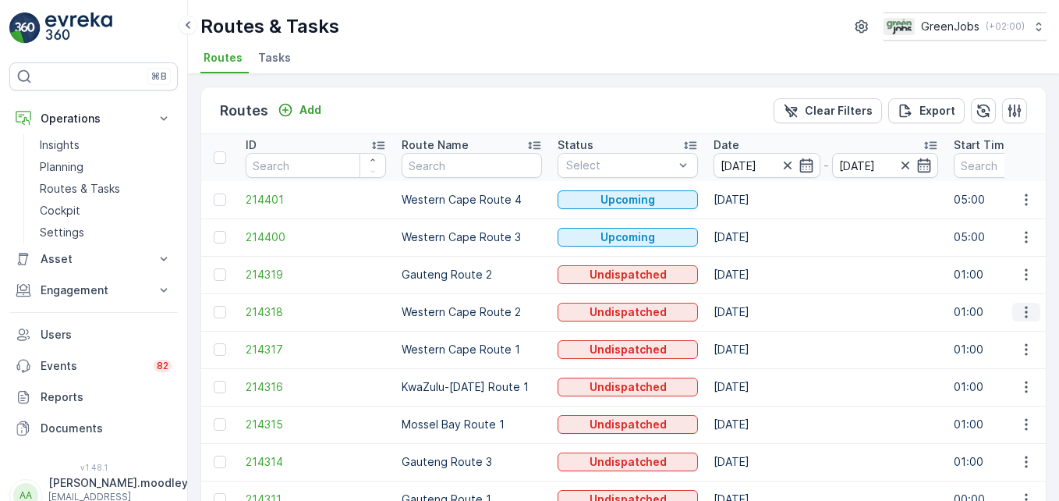
click at [1019, 315] on icon "button" at bounding box center [1026, 312] width 16 height 16
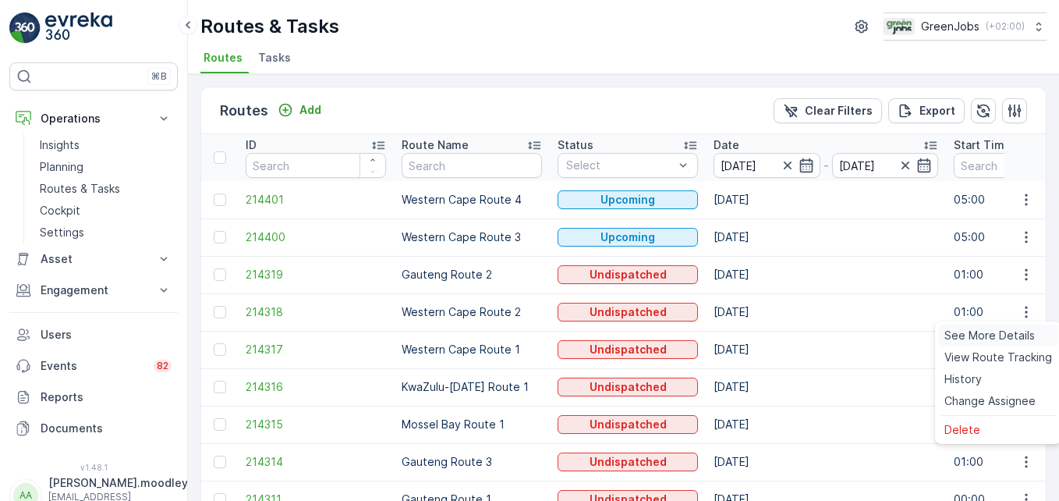
click at [1006, 337] on span "See More Details" at bounding box center [989, 335] width 90 height 16
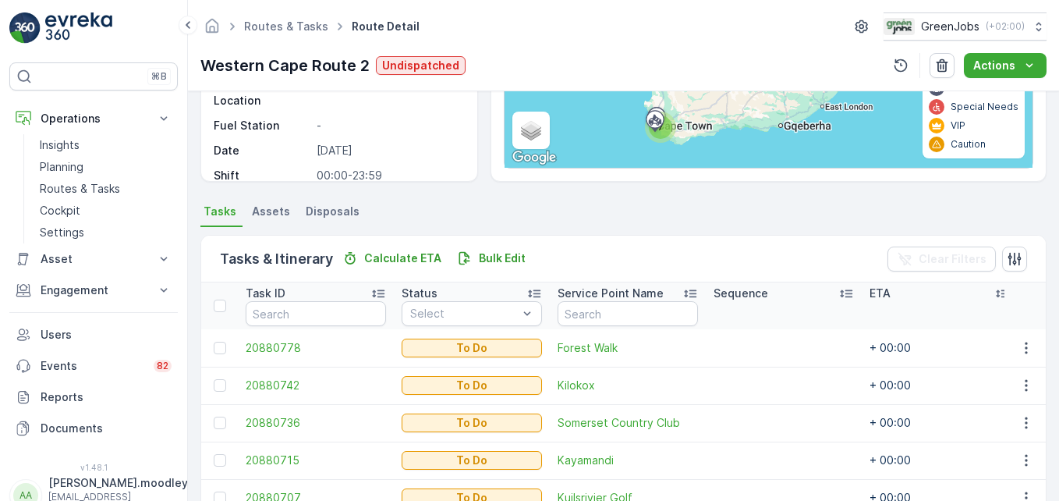
scroll to position [398, 0]
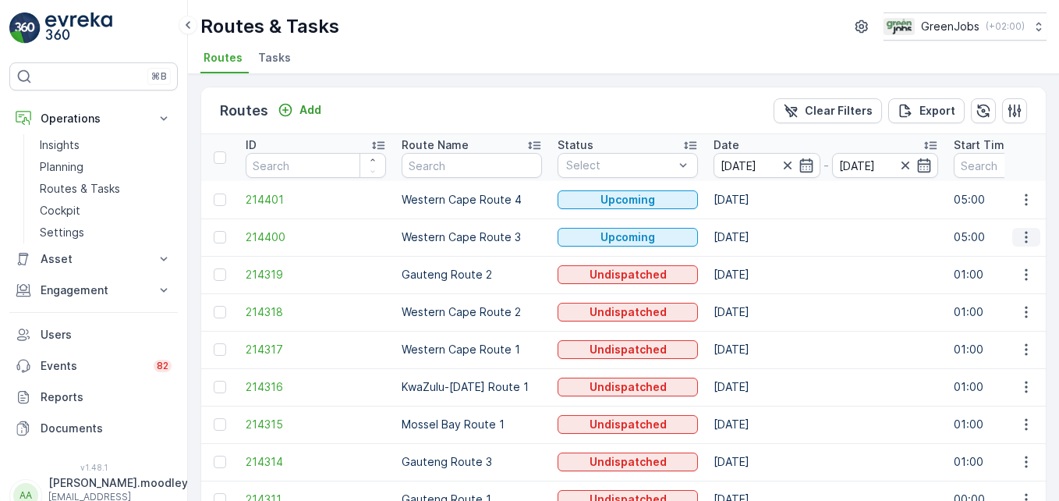
click at [1021, 238] on icon "button" at bounding box center [1026, 237] width 16 height 16
click at [1013, 260] on span "See More Details" at bounding box center [989, 261] width 90 height 16
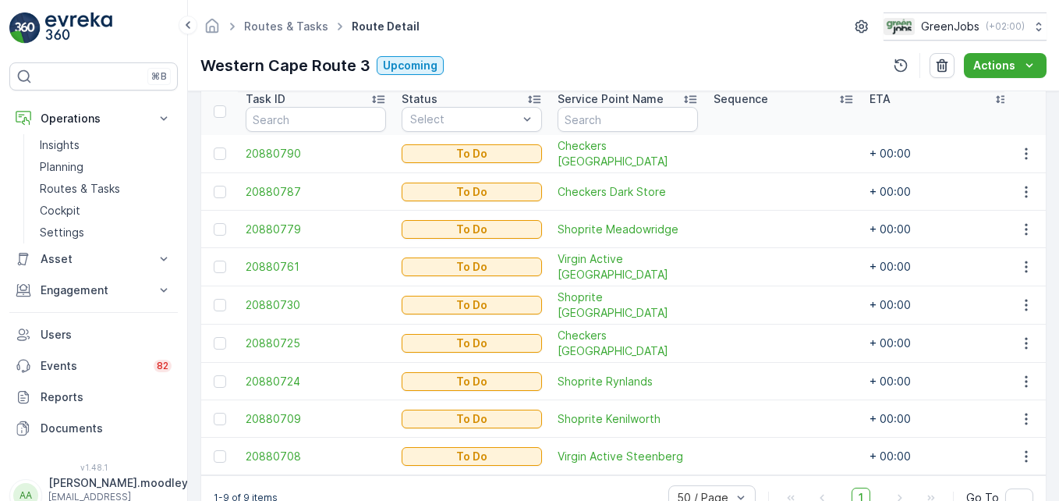
scroll to position [460, 0]
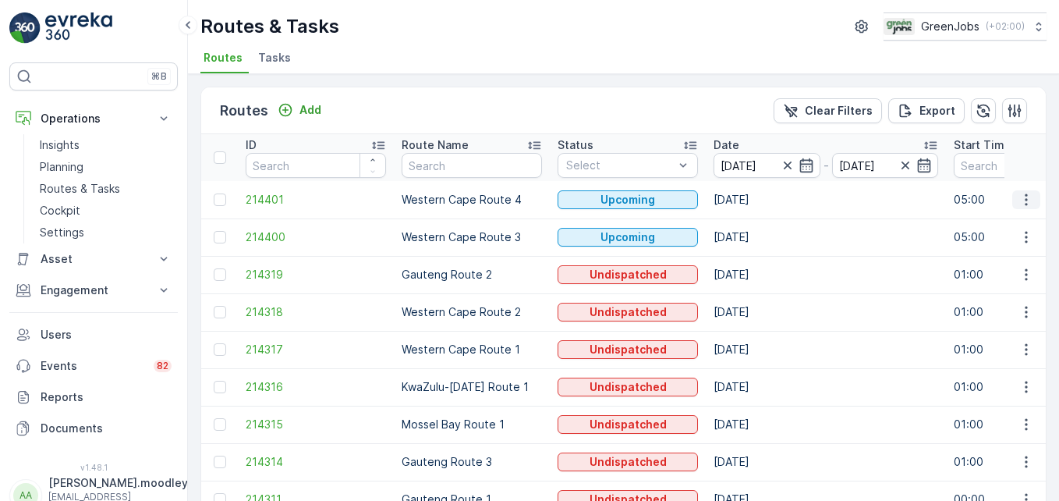
click at [1024, 199] on icon "button" at bounding box center [1025, 199] width 2 height 12
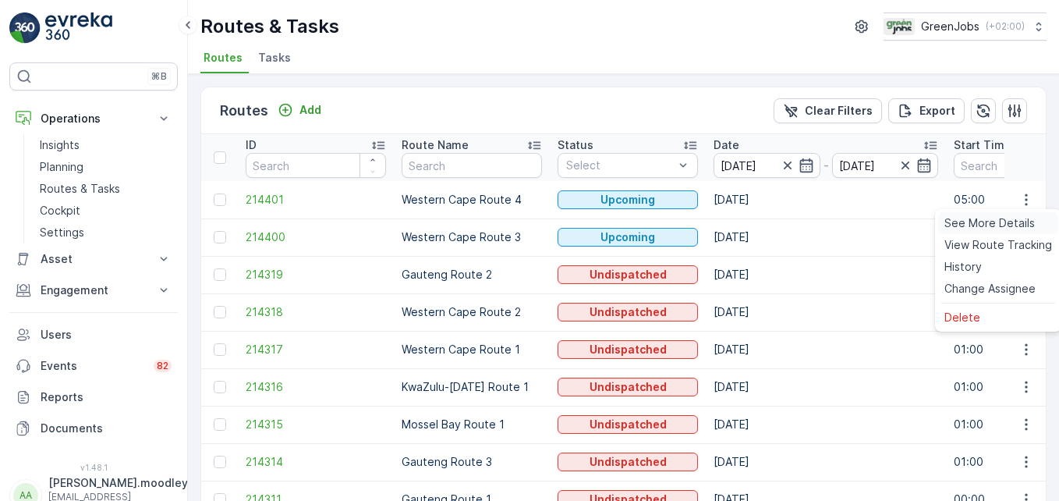
click at [1015, 224] on span "See More Details" at bounding box center [989, 223] width 90 height 16
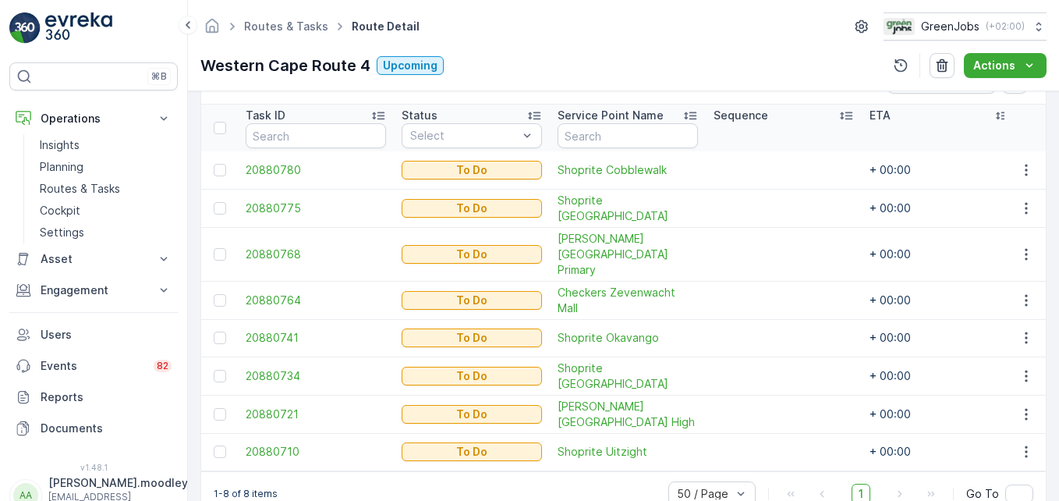
scroll to position [436, 0]
